Goal: Transaction & Acquisition: Purchase product/service

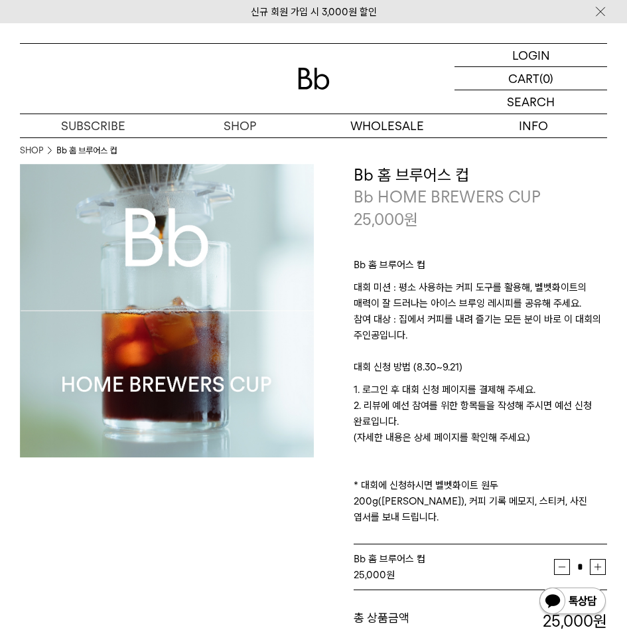
click at [320, 84] on img at bounding box center [314, 79] width 32 height 22
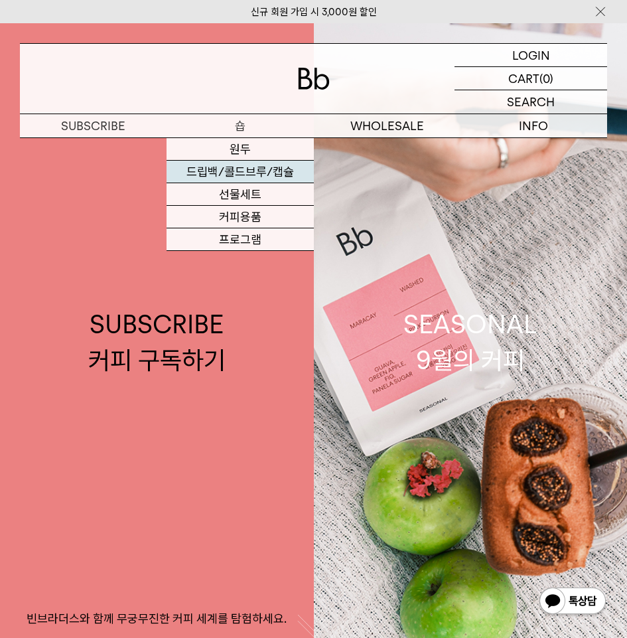
click at [243, 172] on link "드립백/콜드브루/캡슐" at bounding box center [240, 172] width 147 height 23
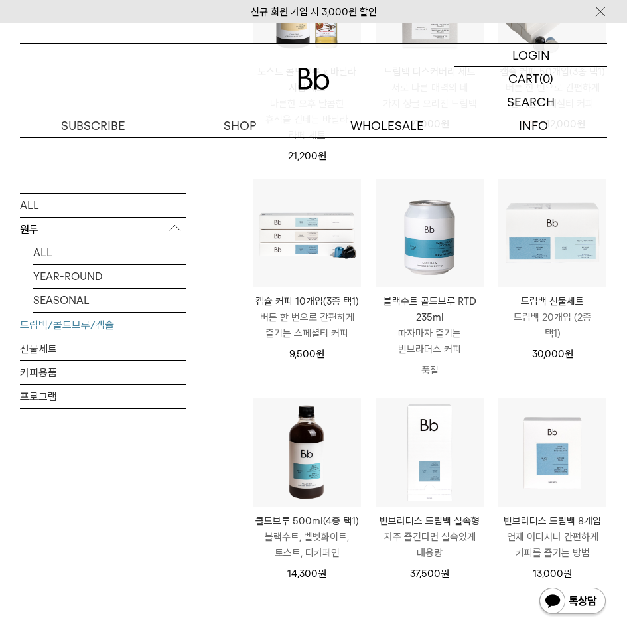
scroll to position [199, 0]
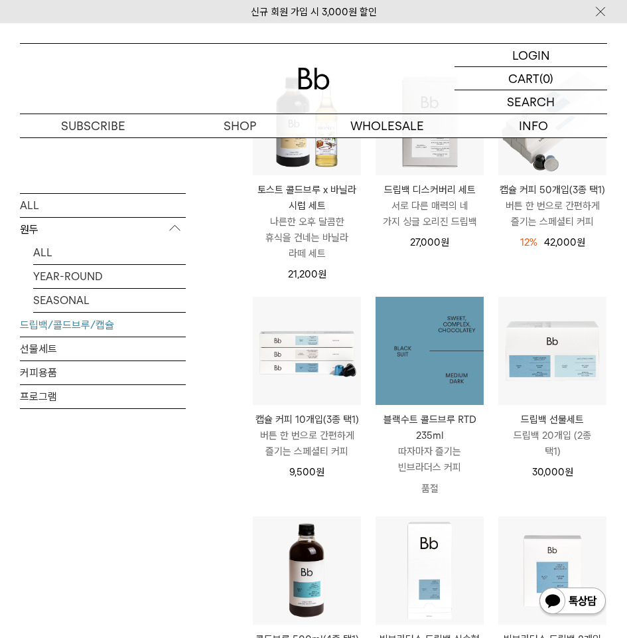
click at [437, 378] on img at bounding box center [430, 351] width 108 height 108
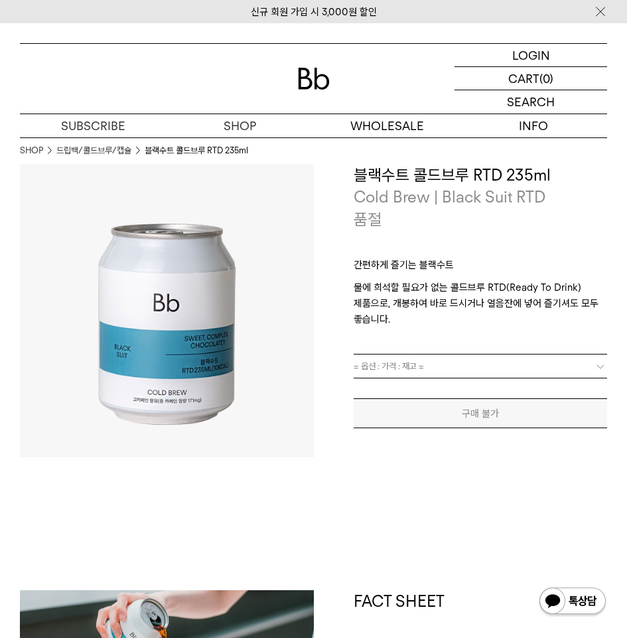
click at [498, 365] on link "= 옵션 : 가격 : 재고 =" at bounding box center [481, 365] width 254 height 23
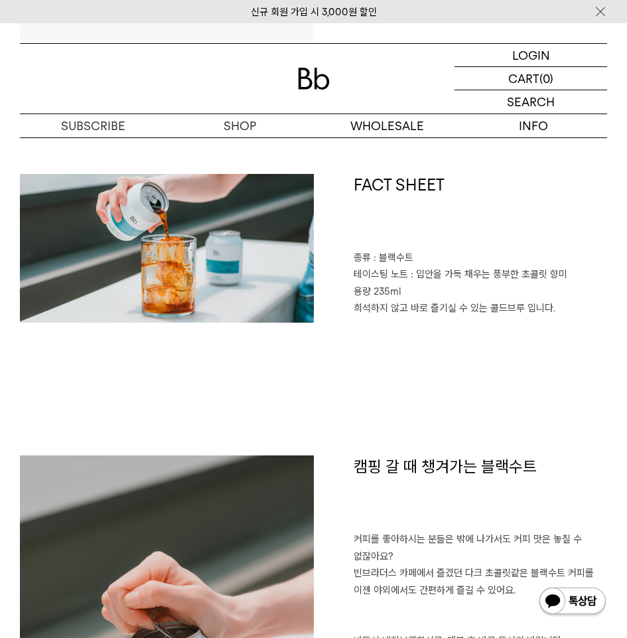
scroll to position [465, 0]
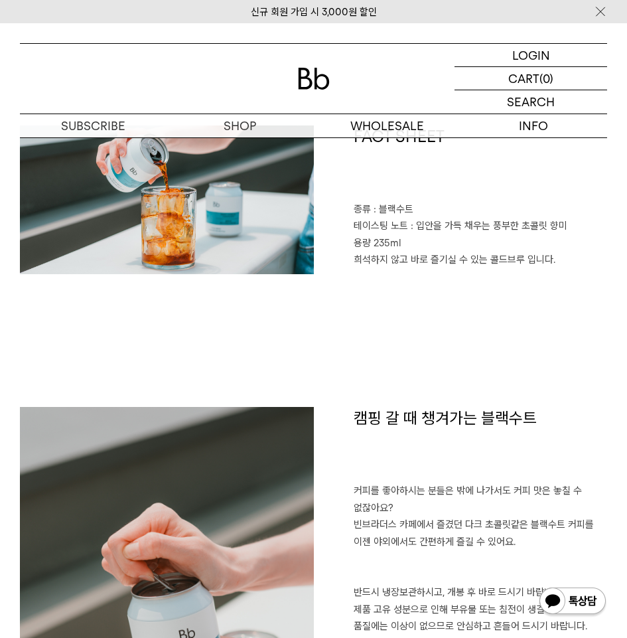
click at [414, 334] on div "FACT SHEET 종류 : 블랙수트 테이스팅 노트 : 입안을 가득 채우는 풍부한 초콜릿 향미 용량 235ml 희석하지 않고 바로 즐기실 수 …" at bounding box center [313, 265] width 587 height 281
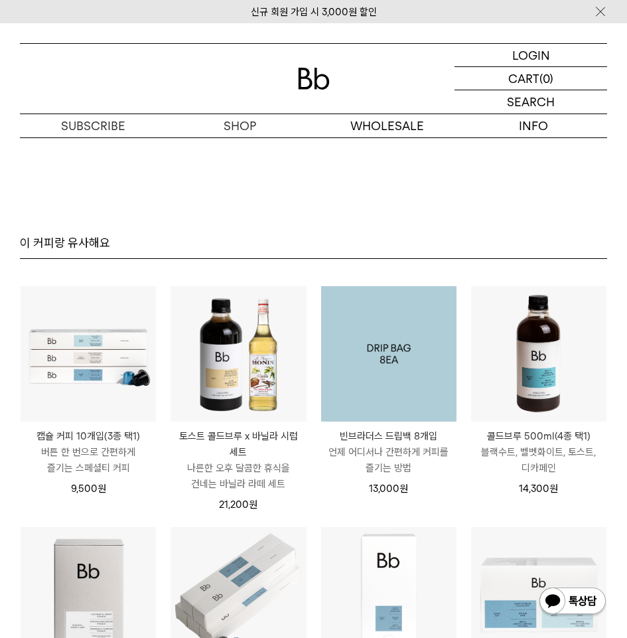
scroll to position [2390, 0]
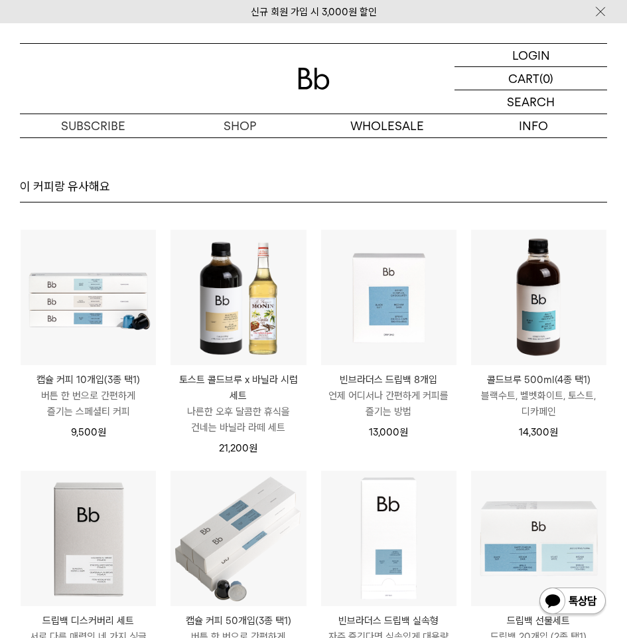
click at [553, 386] on p "콜드브루 500ml(4종 택1)" at bounding box center [538, 380] width 135 height 16
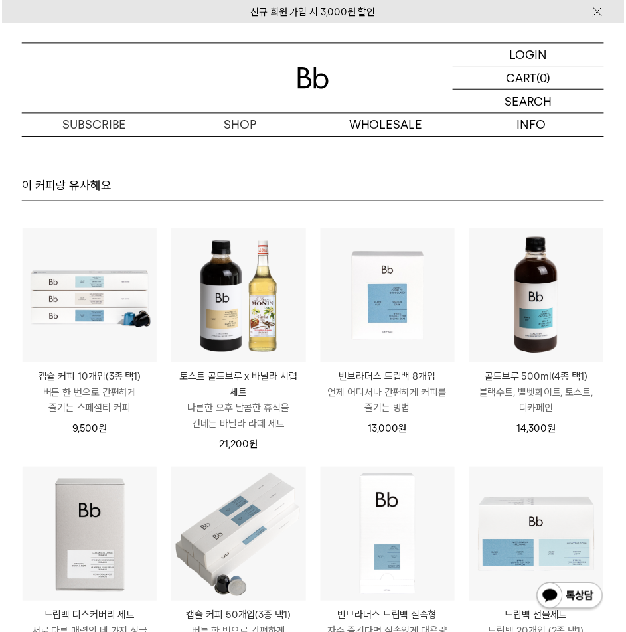
scroll to position [2388, 0]
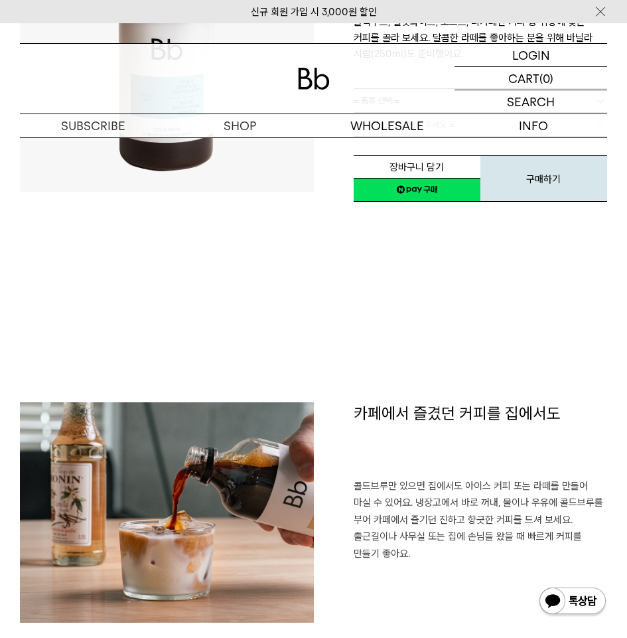
scroll to position [66, 0]
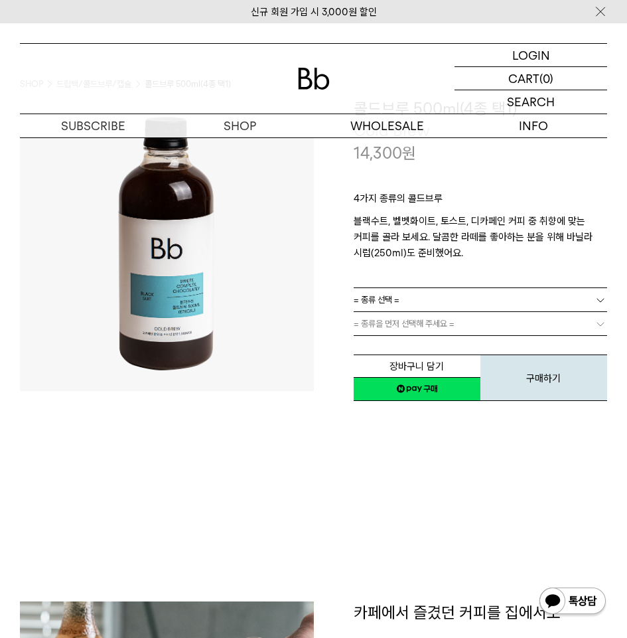
click at [427, 302] on link "= 종류 선택 =" at bounding box center [481, 299] width 254 height 23
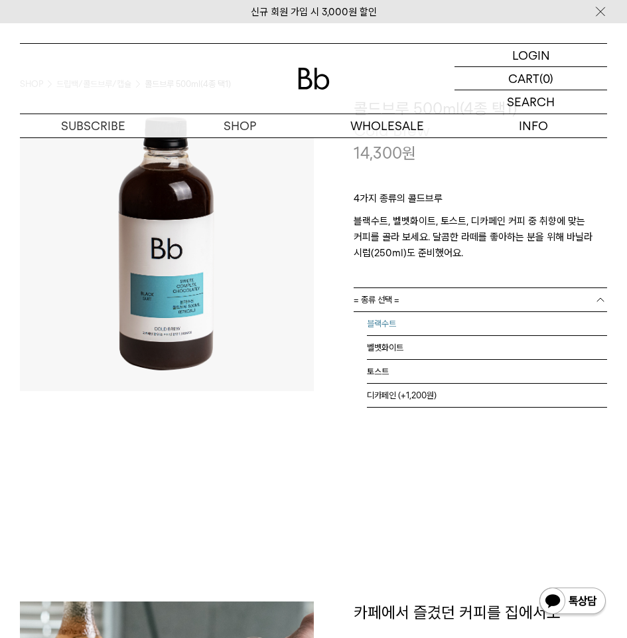
click at [423, 324] on li "블랙수트" at bounding box center [487, 324] width 241 height 24
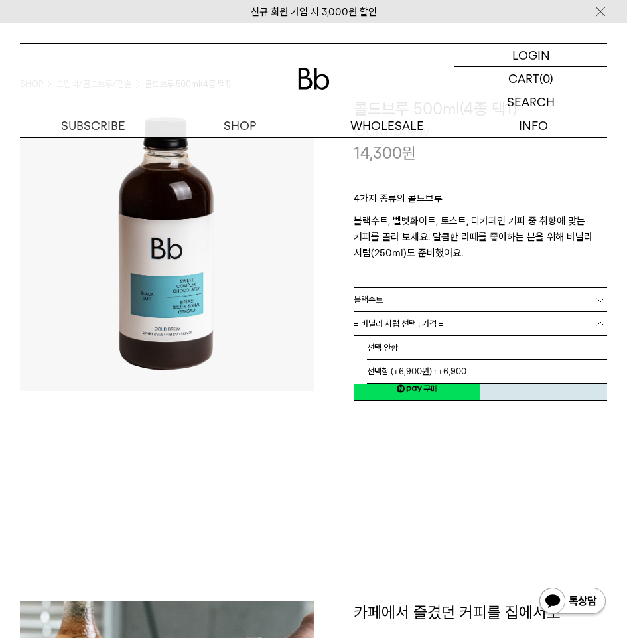
click at [427, 324] on span "= 바닐라 시럽 선택 : 가격 =" at bounding box center [399, 323] width 90 height 23
click at [423, 349] on li "선택 안함" at bounding box center [487, 348] width 241 height 24
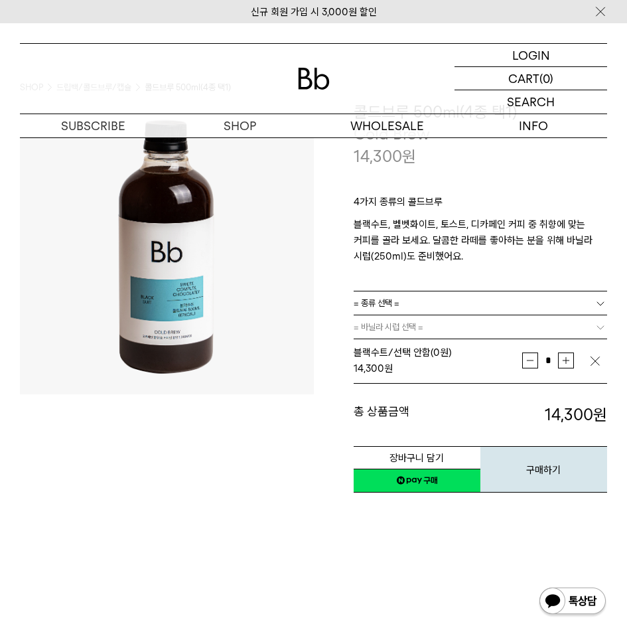
scroll to position [0, 0]
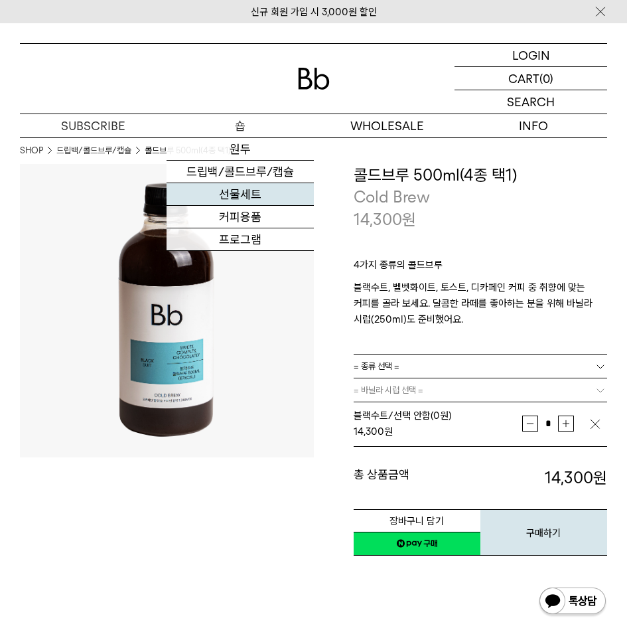
click at [230, 199] on link "선물세트" at bounding box center [240, 194] width 147 height 23
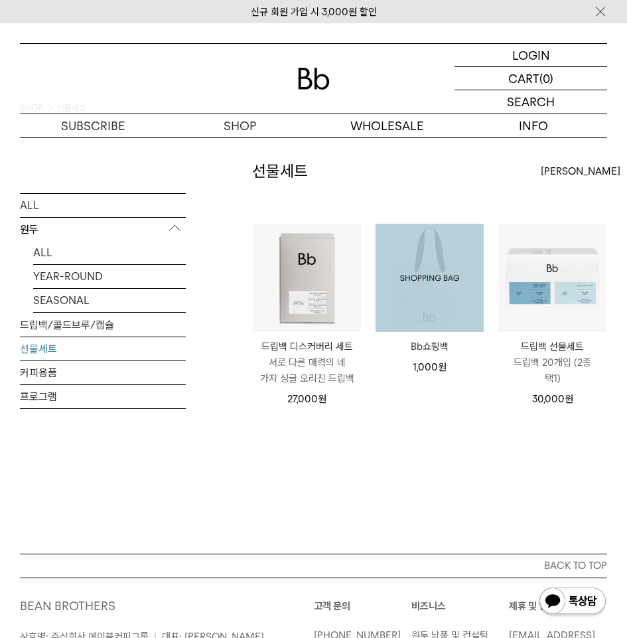
scroll to position [66, 0]
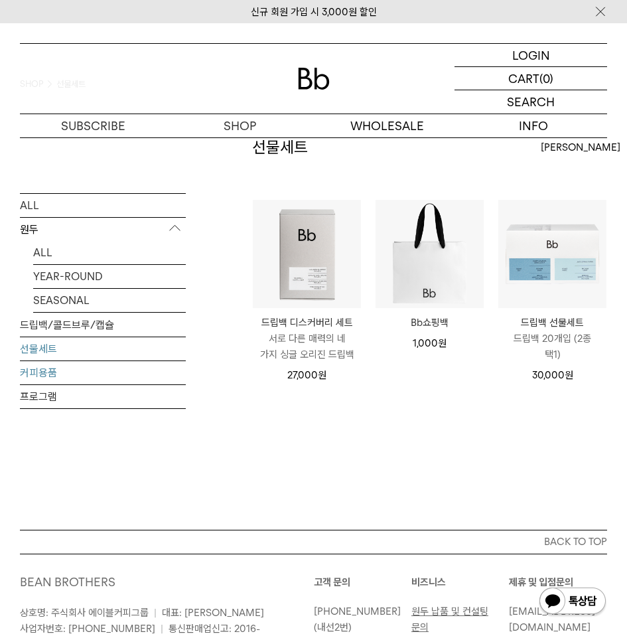
click at [48, 367] on link "커피용품" at bounding box center [103, 371] width 166 height 23
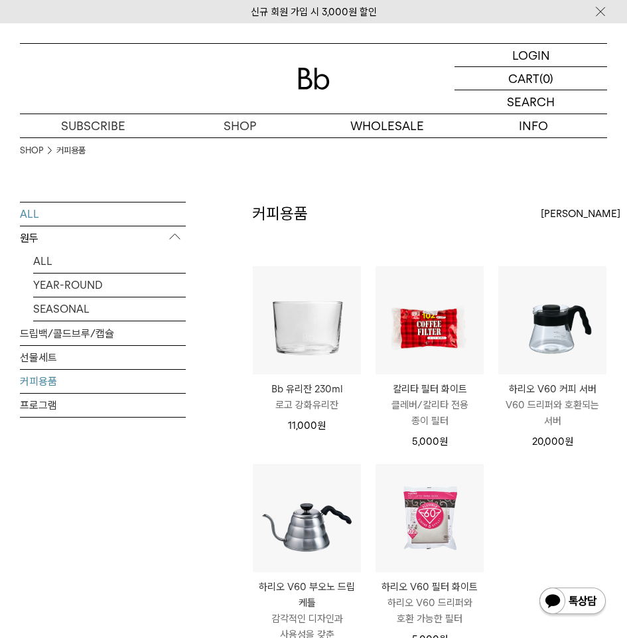
click at [44, 216] on link "ALL" at bounding box center [103, 213] width 166 height 23
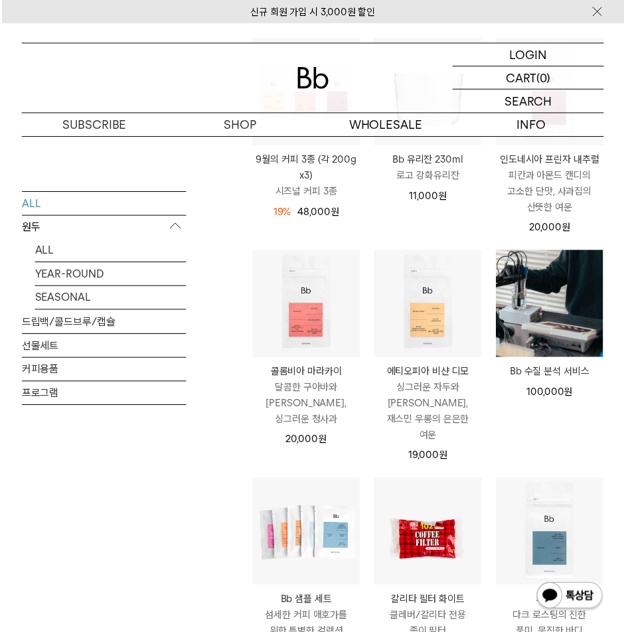
scroll to position [664, 0]
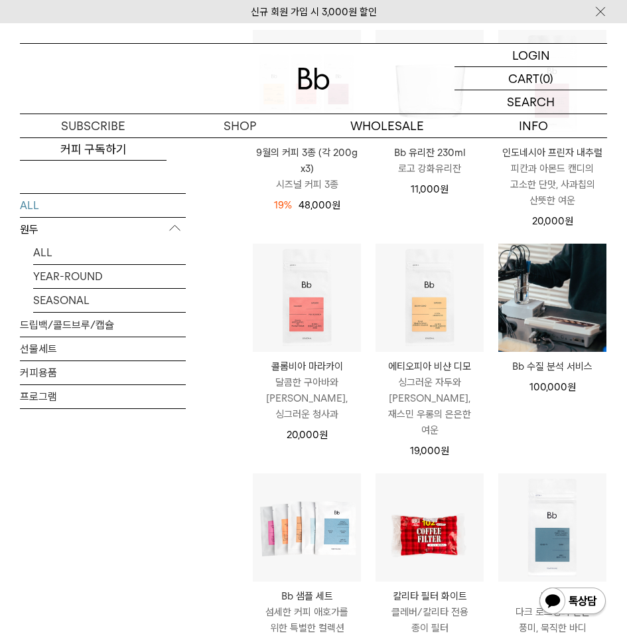
click at [112, 445] on div "ALL 원두 ALL YEAR-ROUND SEASONAL 드립백/콜드브루/캡슐 선물세트 커피용품 프로그램" at bounding box center [103, 359] width 166 height 335
click at [157, 529] on div "ALL 원두 ALL YEAR-ROUND SEASONAL 드립백/콜드브루/캡슐 선물세트 커피용품 프로그램" at bounding box center [103, 339] width 166 height 1602
click at [127, 540] on div "ALL 원두 ALL YEAR-ROUND SEASONAL 드립백/콜드브루/캡슐 선물세트 커피용품 프로그램" at bounding box center [103, 339] width 166 height 1602
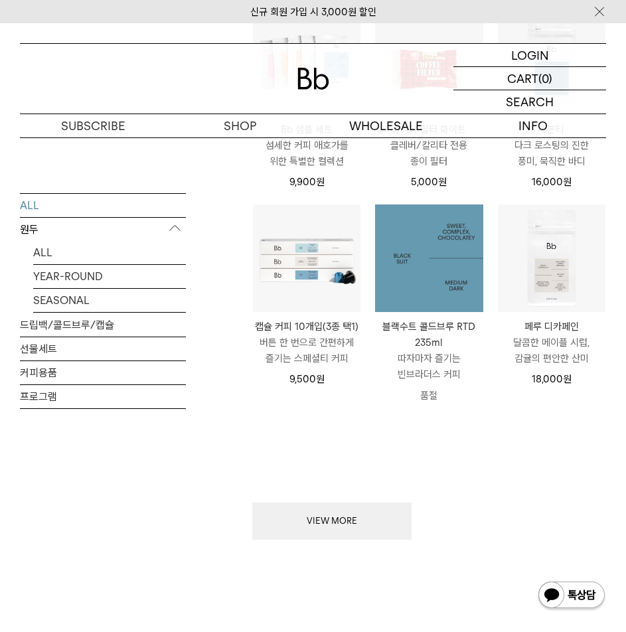
scroll to position [1128, 0]
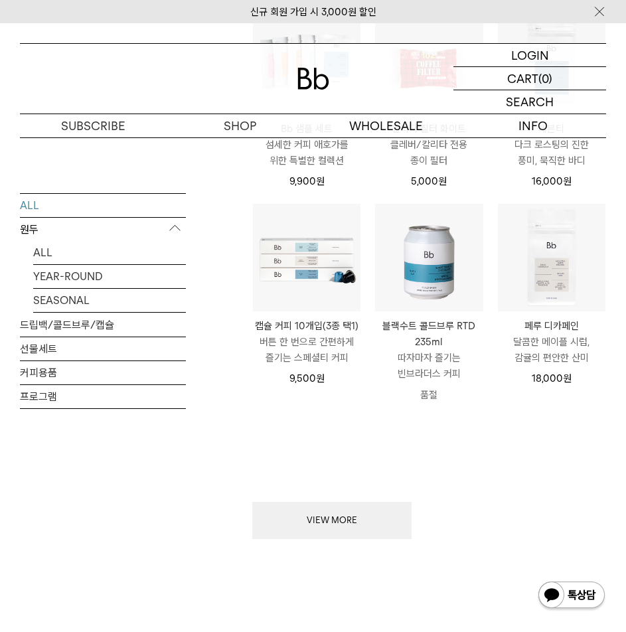
click at [451, 318] on p "블랙수트 콜드브루 RTD 235ml" at bounding box center [429, 334] width 108 height 32
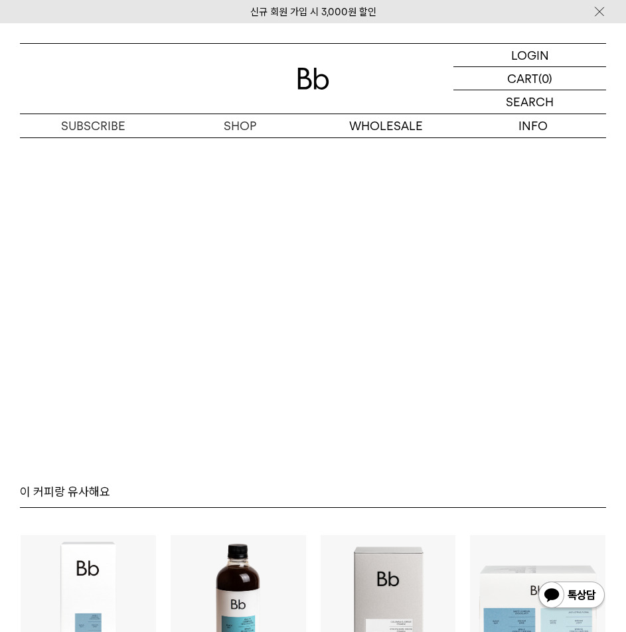
scroll to position [2124, 0]
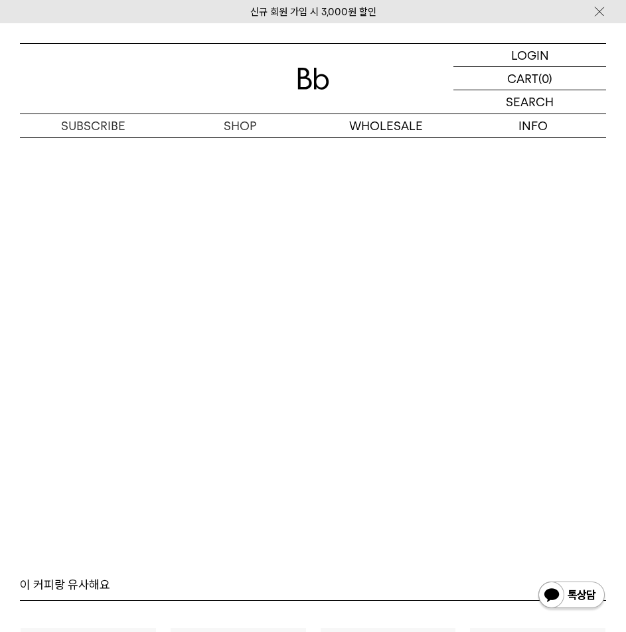
scroll to position [1875, 0]
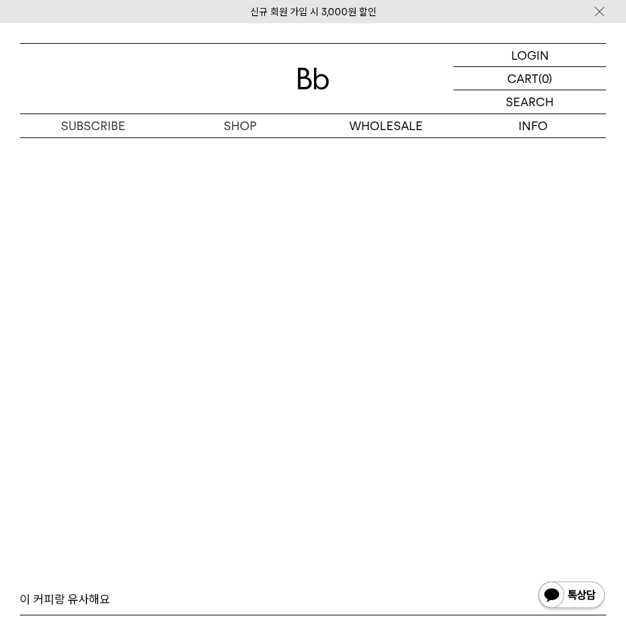
scroll to position [1610, 0]
